Goal: Task Accomplishment & Management: Manage account settings

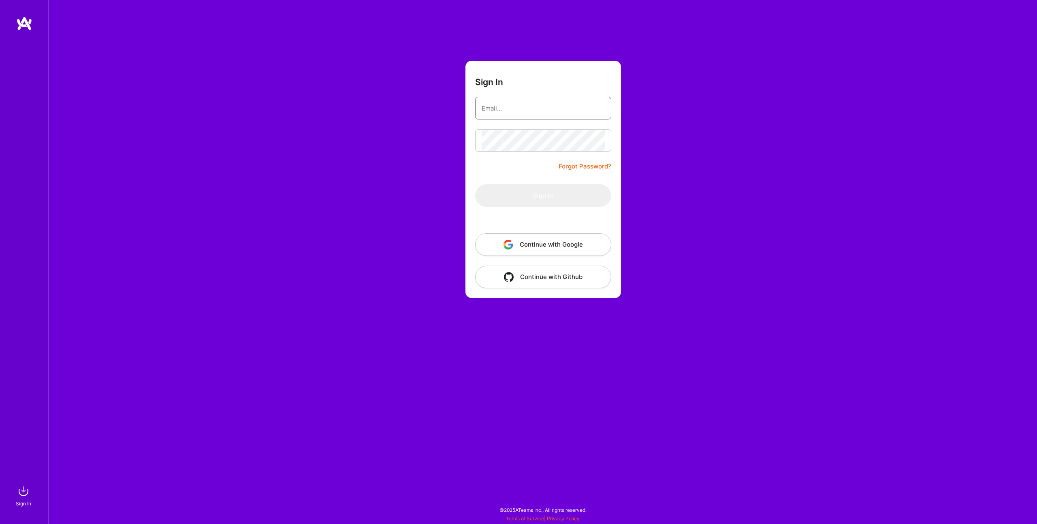
type input "[EMAIL_ADDRESS][PERSON_NAME][DOMAIN_NAME]"
click at [562, 107] on input "[EMAIL_ADDRESS][PERSON_NAME][DOMAIN_NAME]" at bounding box center [543, 108] width 123 height 21
click at [532, 195] on button "Sign In" at bounding box center [543, 195] width 136 height 23
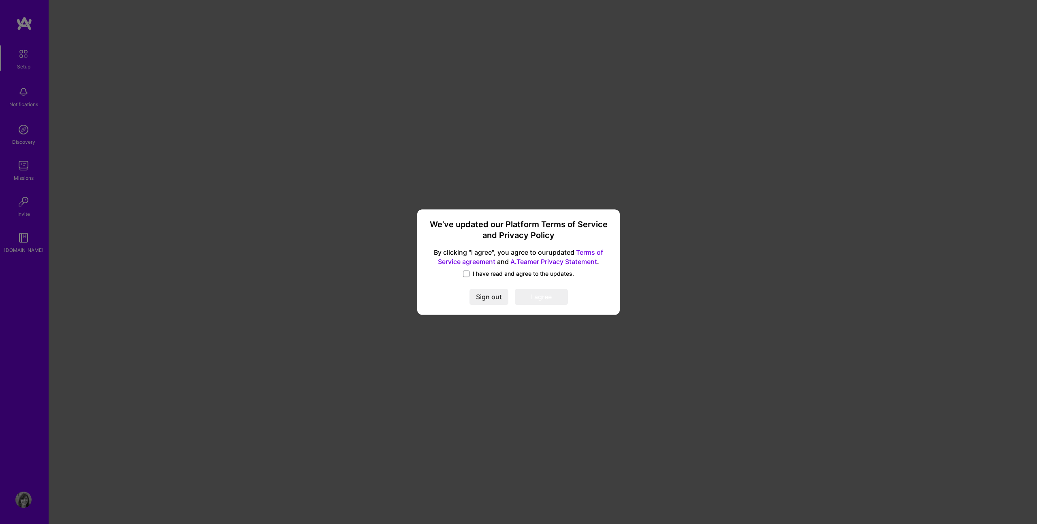
click at [467, 270] on label "I have read and agree to the updates." at bounding box center [518, 274] width 111 height 8
click at [0, 0] on input "I have read and agree to the updates." at bounding box center [0, 0] width 0 height 0
click at [540, 298] on button "I agree" at bounding box center [541, 297] width 53 height 16
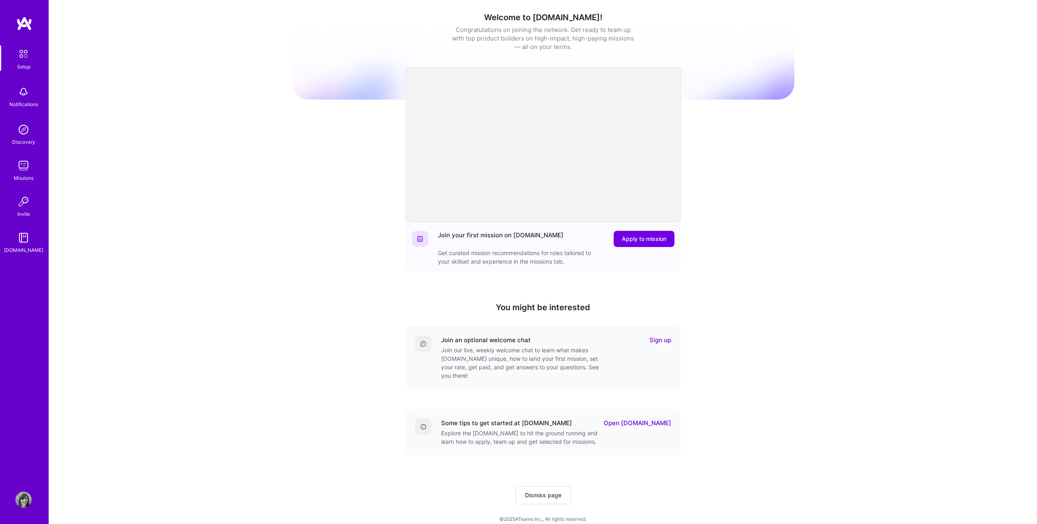
click at [23, 166] on img at bounding box center [23, 166] width 16 height 16
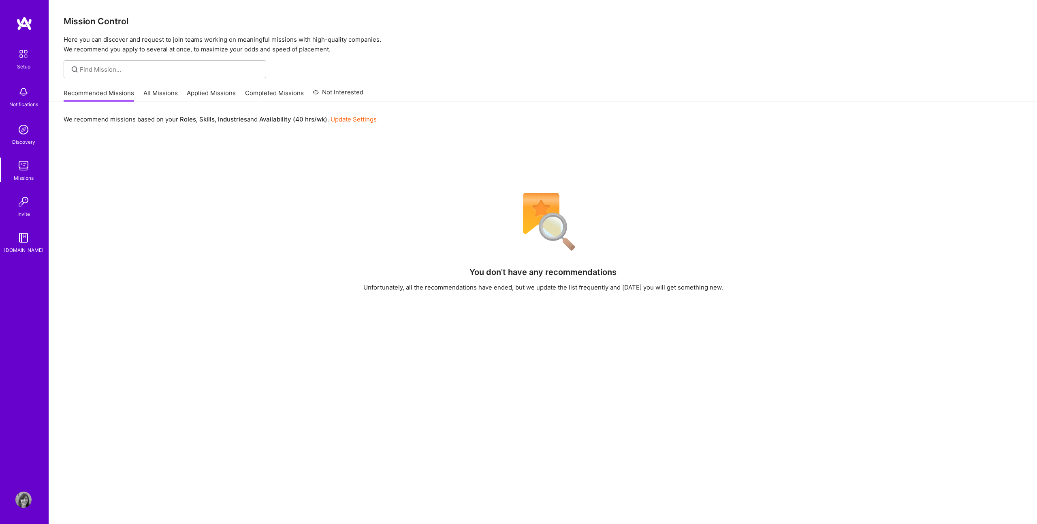
click at [161, 94] on link "All Missions" at bounding box center [160, 95] width 34 height 13
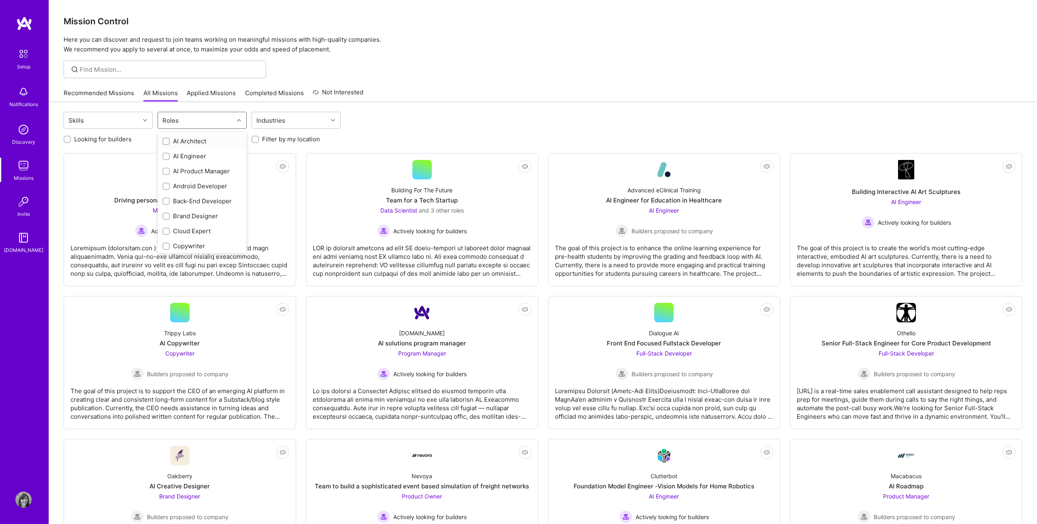
click at [179, 120] on div "Roles" at bounding box center [170, 121] width 20 height 12
click at [180, 211] on div "Product Designer" at bounding box center [201, 211] width 79 height 9
checkbox input "true"
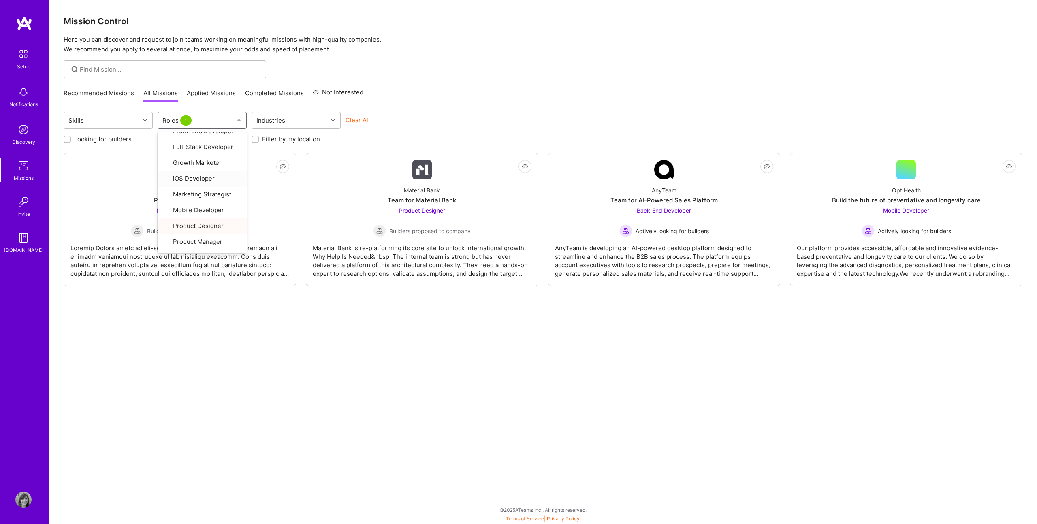
click at [435, 94] on div "Recommended Missions All Missions Applied Missions Completed Missions Not Inter…" at bounding box center [543, 92] width 959 height 17
click at [27, 503] on img at bounding box center [23, 500] width 16 height 16
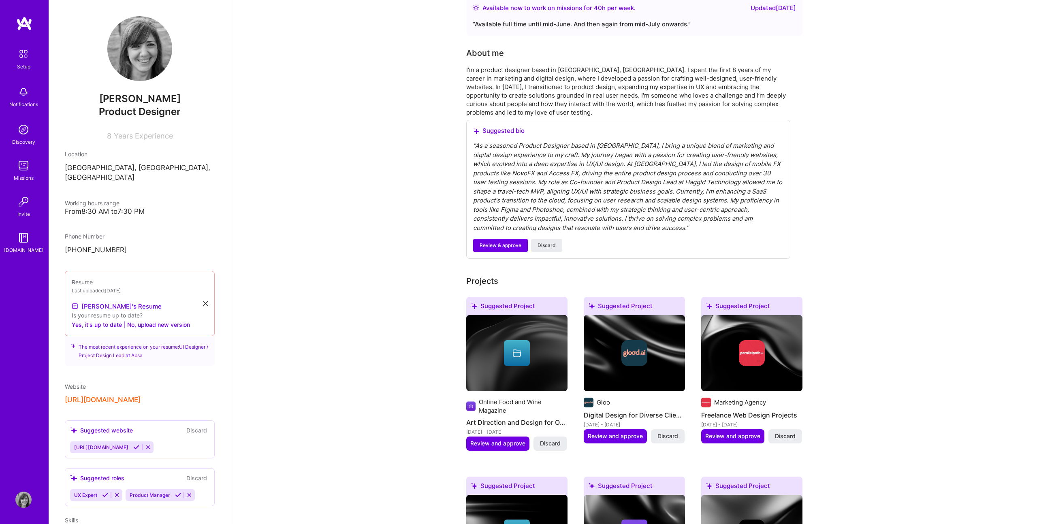
scroll to position [162, 0]
click at [107, 301] on link "[PERSON_NAME]'s Resume" at bounding box center [117, 306] width 90 height 10
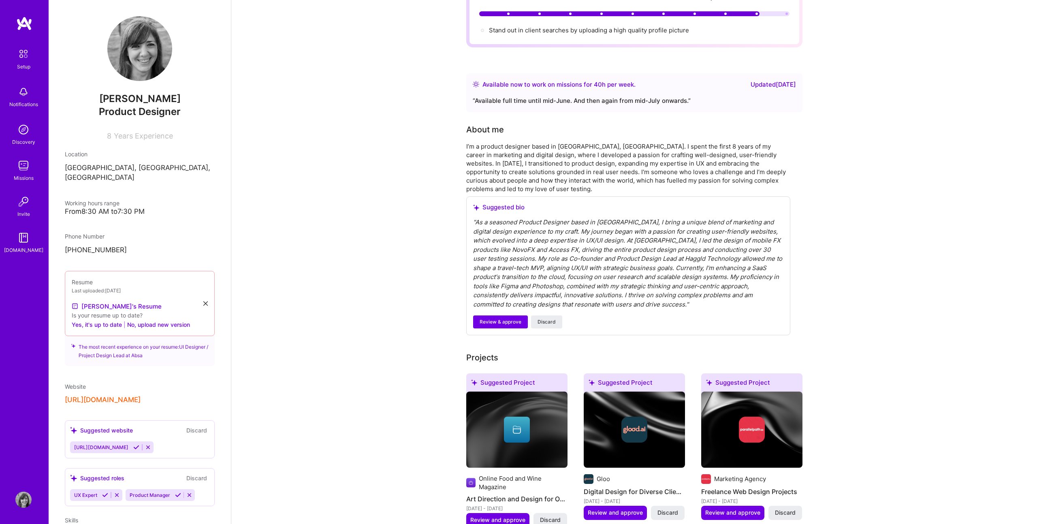
scroll to position [0, 0]
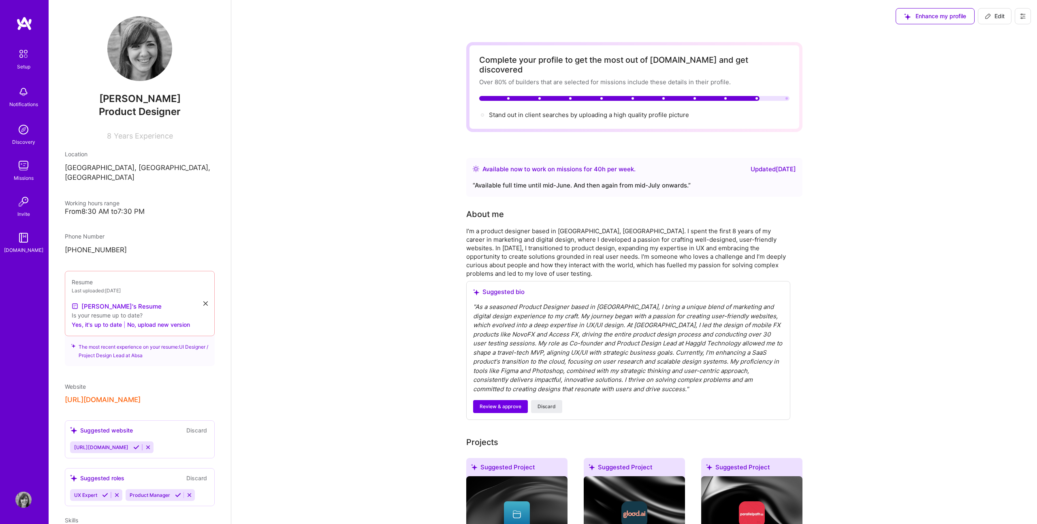
click at [994, 14] on span "Edit" at bounding box center [995, 16] width 20 height 8
select select "ZA"
select select "Right Now"
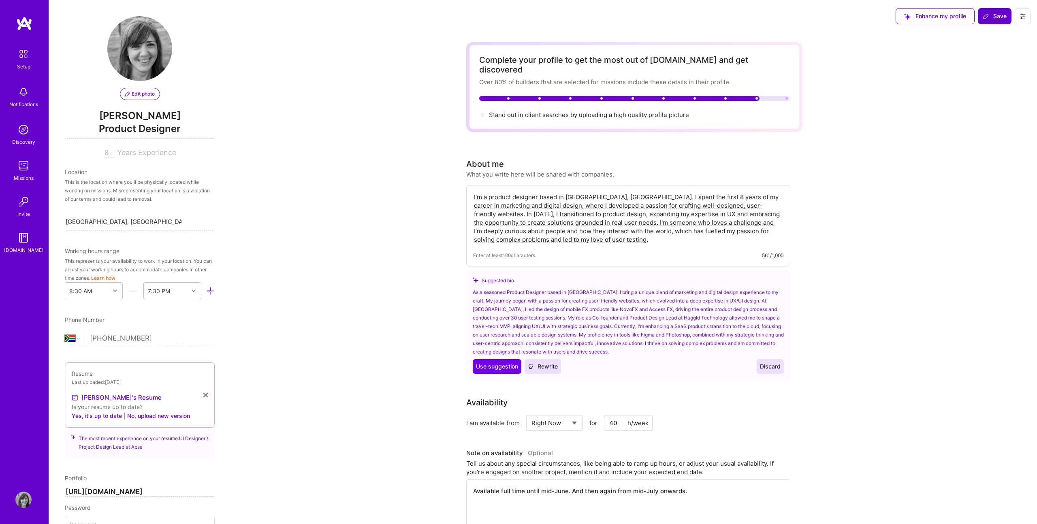
scroll to position [480, 0]
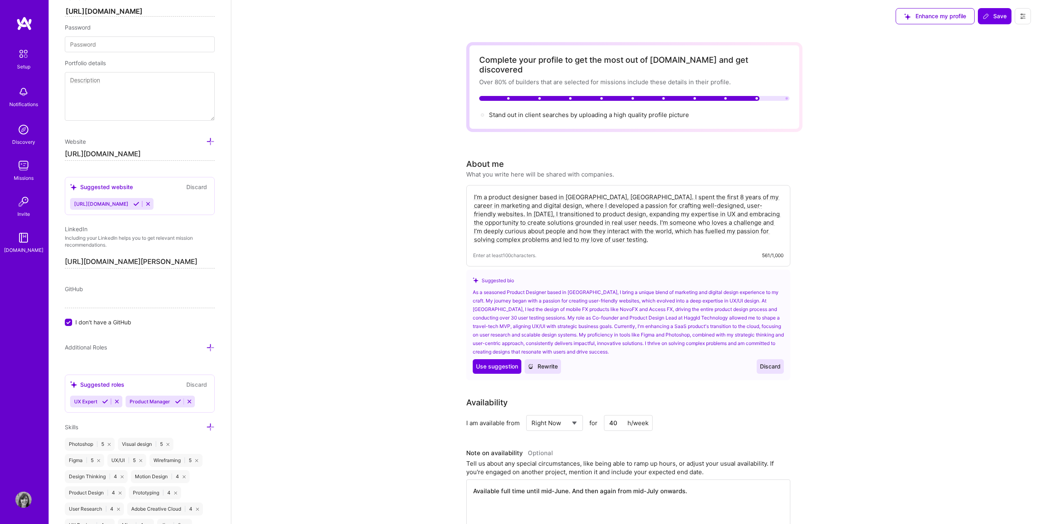
click at [619, 415] on input "40" at bounding box center [628, 423] width 49 height 16
drag, startPoint x: 622, startPoint y: 413, endPoint x: 599, endPoint y: 410, distance: 23.7
click at [613, 415] on input "40" at bounding box center [628, 423] width 49 height 16
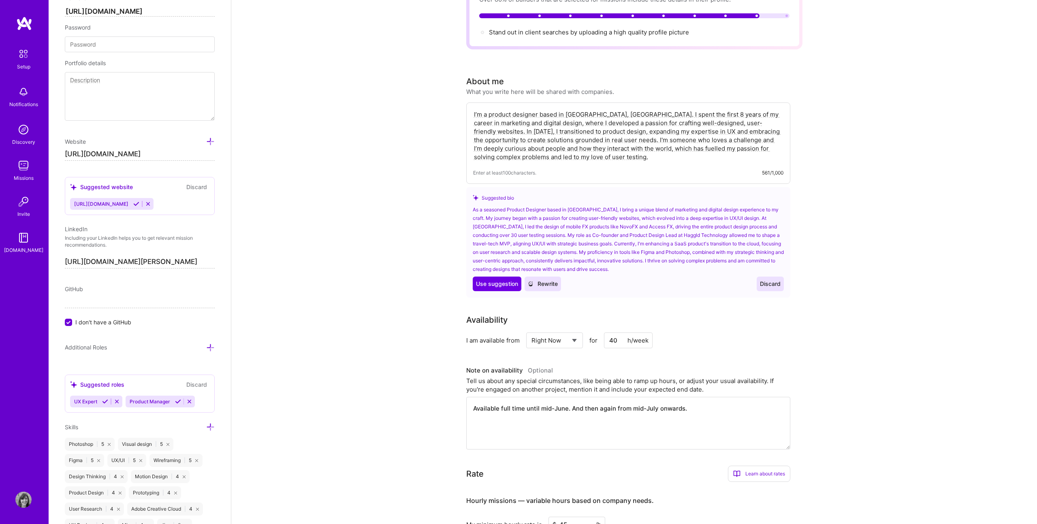
scroll to position [83, 0]
drag, startPoint x: 706, startPoint y: 404, endPoint x: 434, endPoint y: 385, distance: 272.9
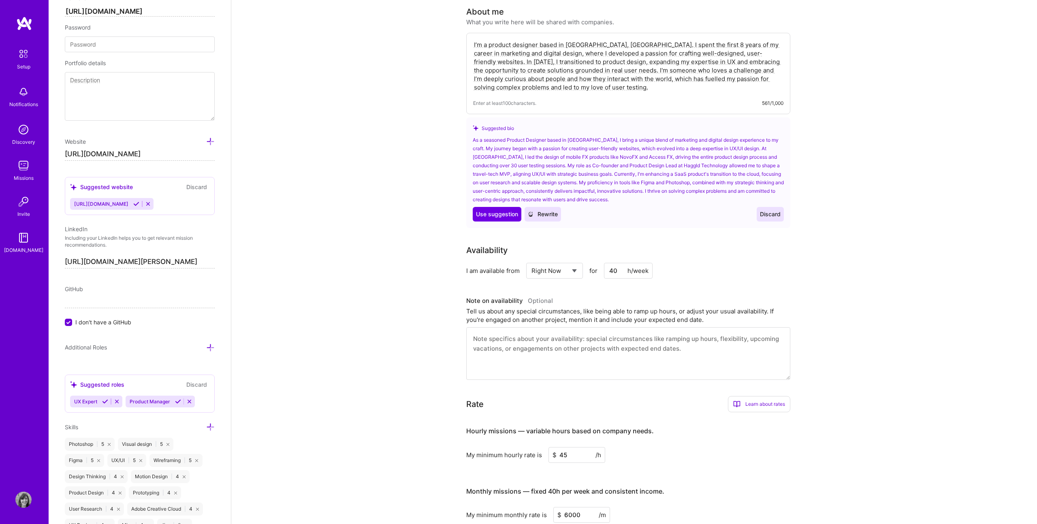
scroll to position [159, 0]
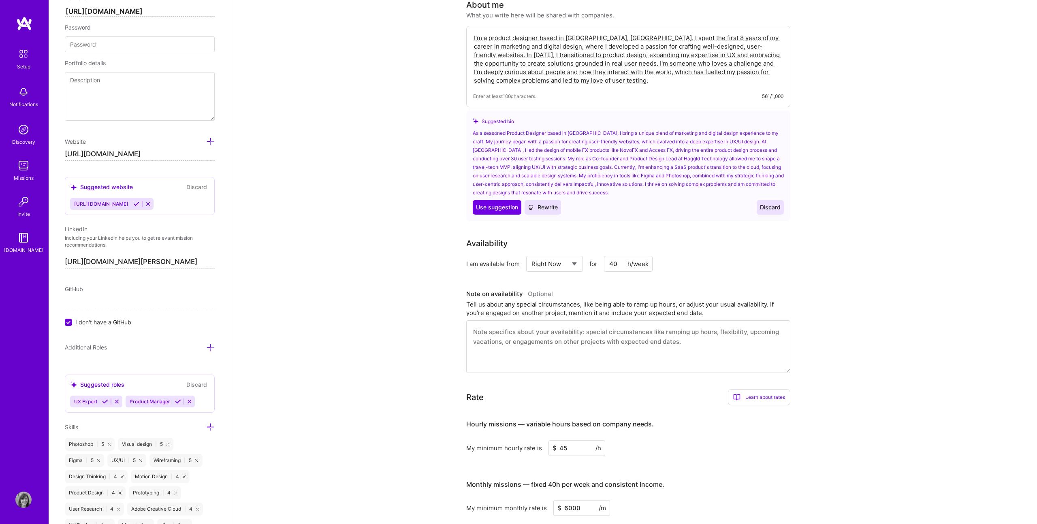
drag, startPoint x: 574, startPoint y: 439, endPoint x: 529, endPoint y: 437, distance: 45.0
click at [532, 440] on div "My minimum hourly rate is $ 45 /h" at bounding box center [628, 448] width 324 height 16
drag, startPoint x: 621, startPoint y: 254, endPoint x: 594, endPoint y: 253, distance: 26.7
click at [601, 256] on div "Select... Right Now Future Date Not Available for 40 h/week" at bounding box center [589, 264] width 127 height 16
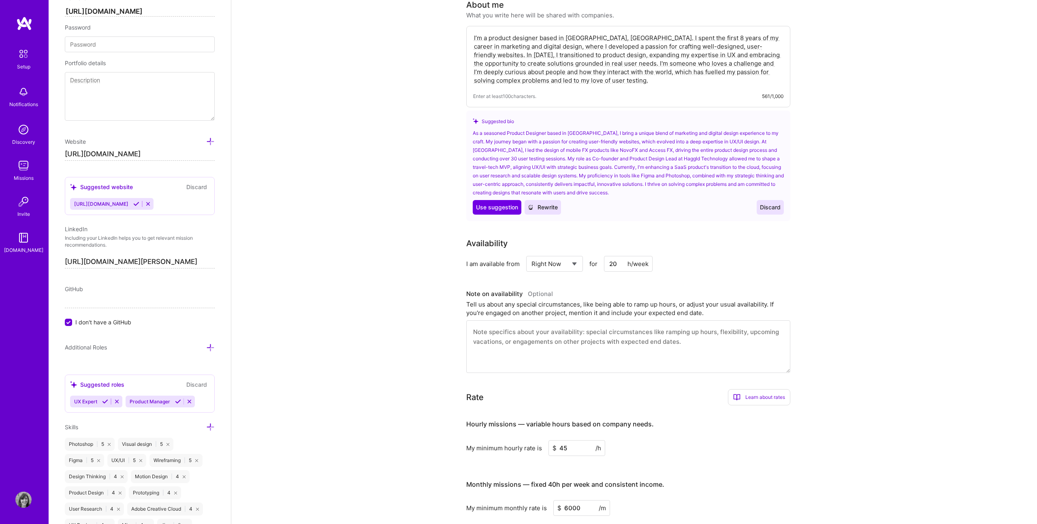
type input "20"
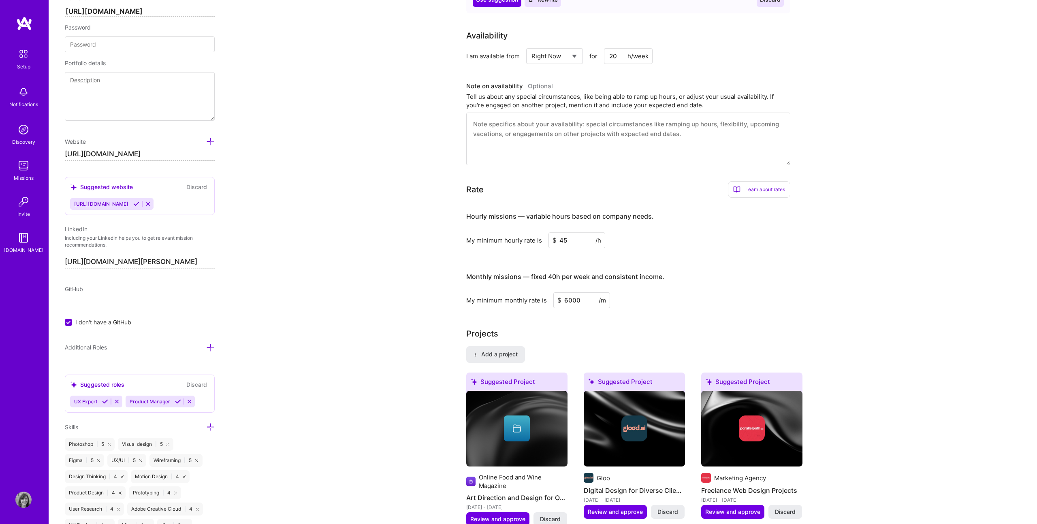
scroll to position [0, 0]
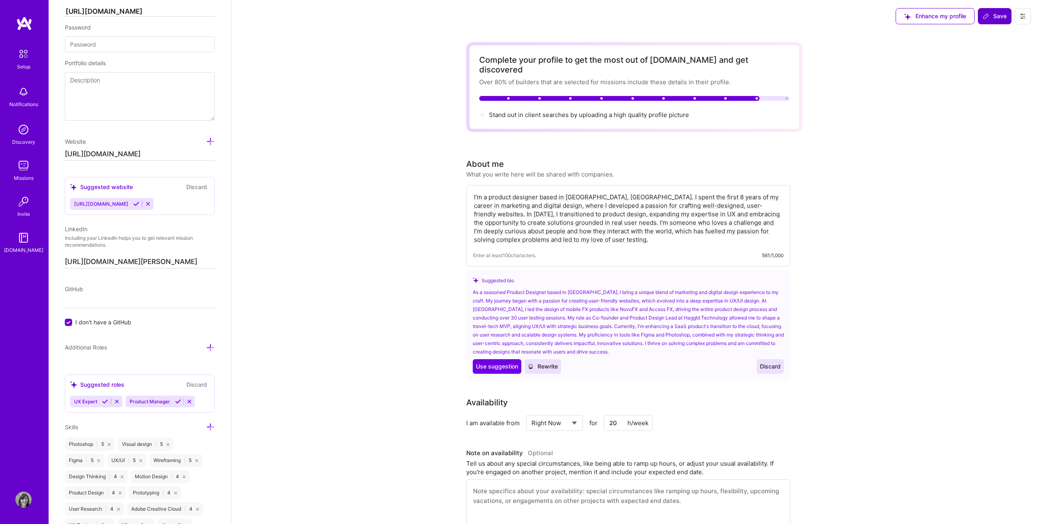
click at [997, 16] on span "Save" at bounding box center [995, 16] width 24 height 8
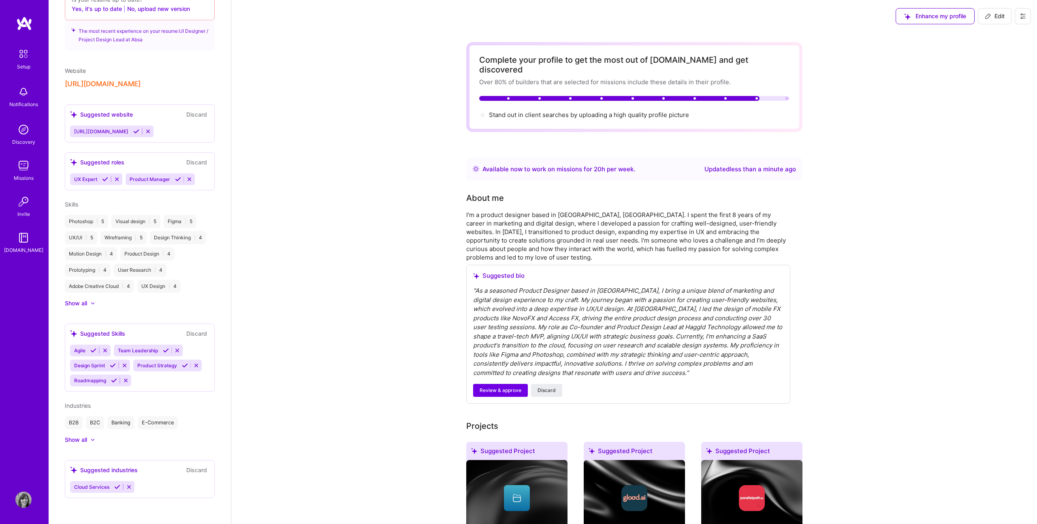
scroll to position [236, 0]
